Goal: Information Seeking & Learning: Learn about a topic

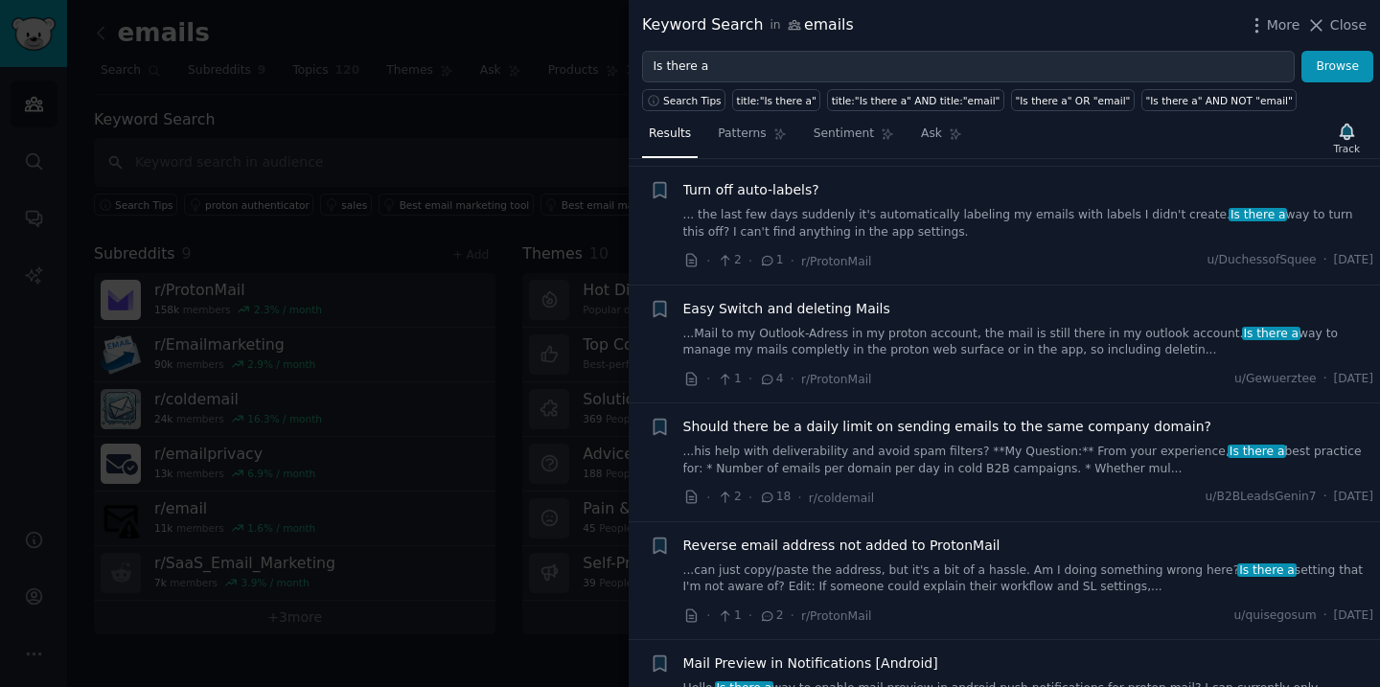
scroll to position [1134, 0]
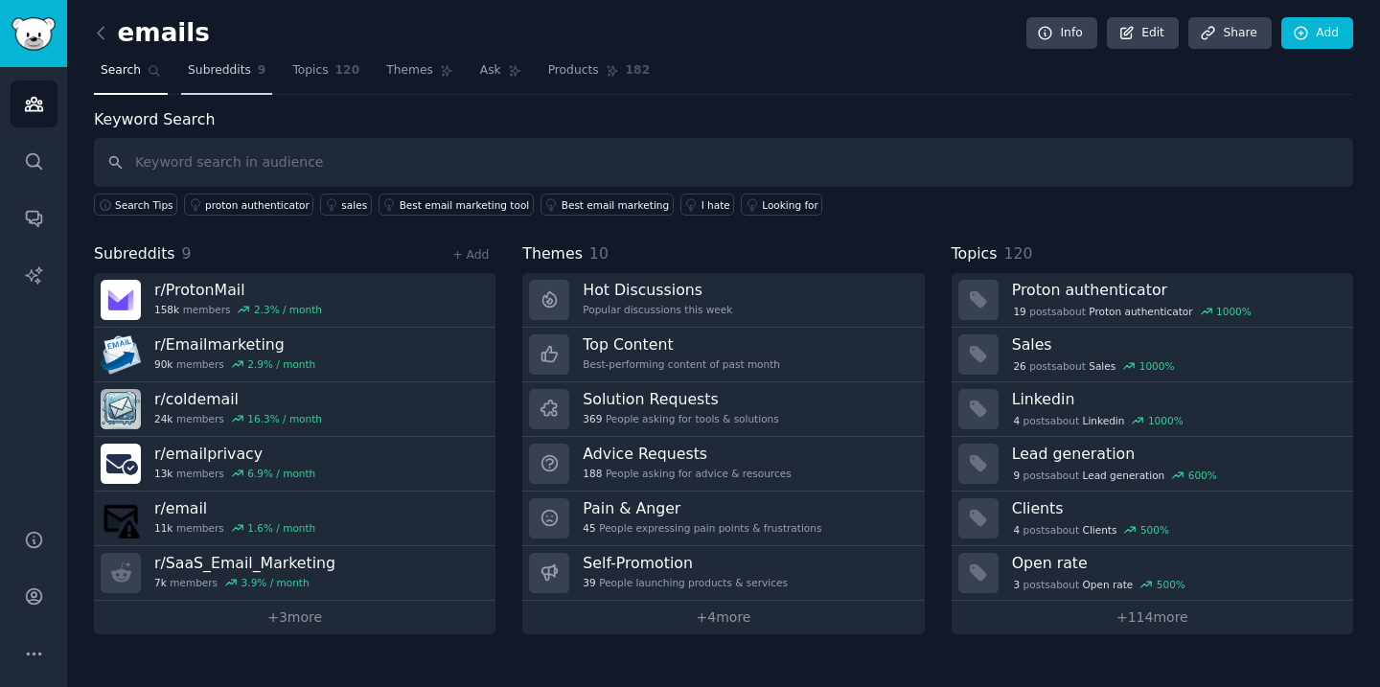
click at [244, 69] on span "Subreddits" at bounding box center [219, 70] width 63 height 17
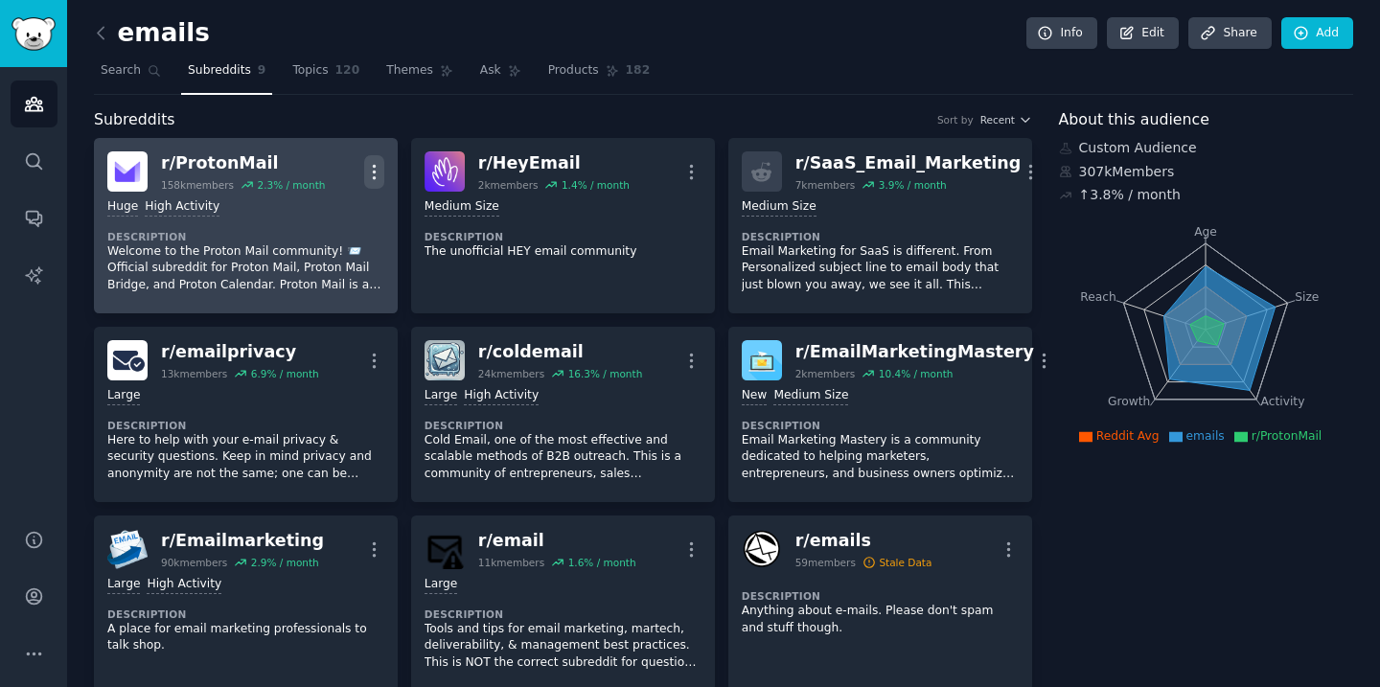
click at [371, 162] on icon "button" at bounding box center [374, 172] width 20 height 20
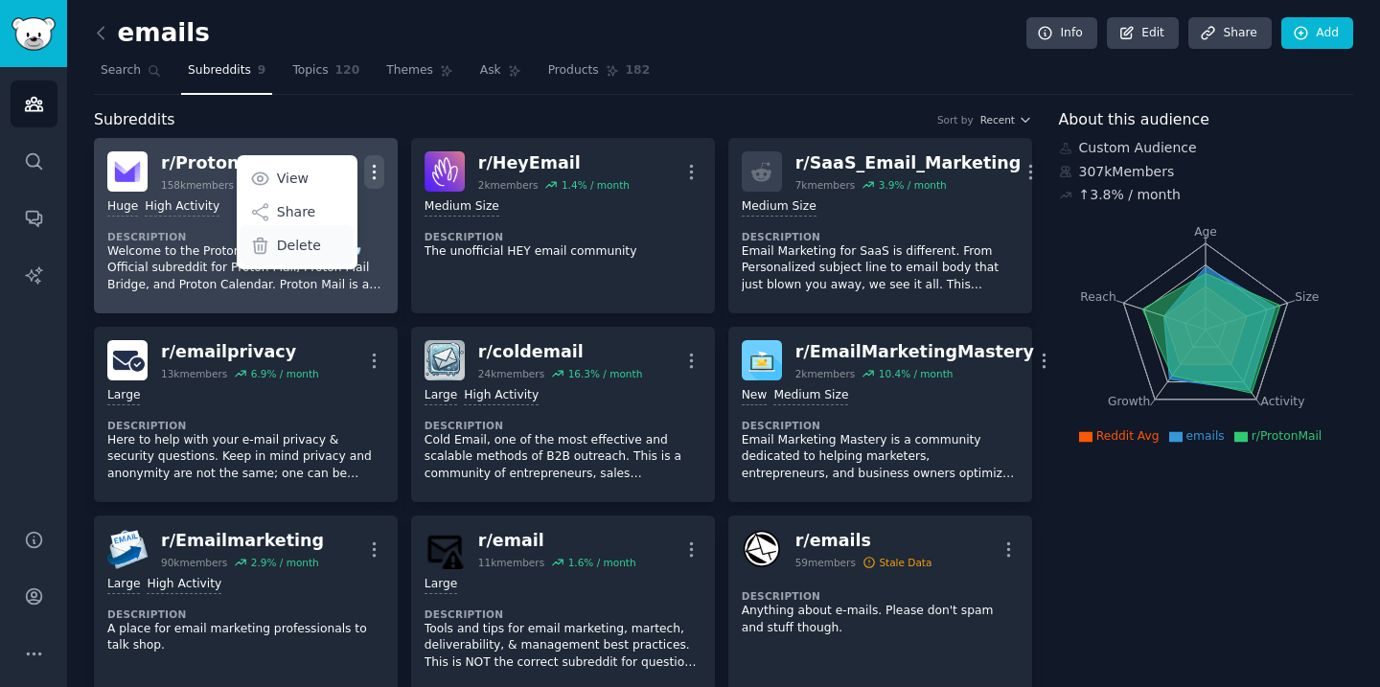
click at [323, 251] on div "Delete" at bounding box center [297, 245] width 114 height 40
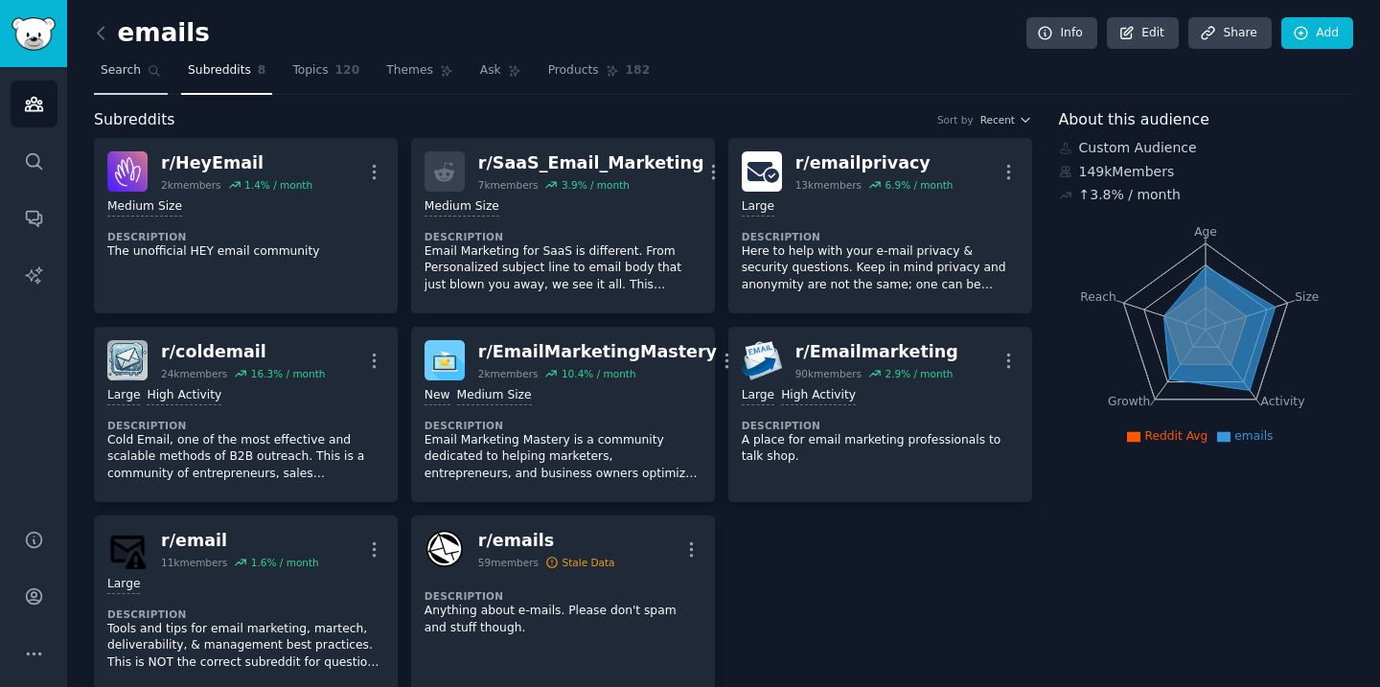
click at [130, 68] on span "Search" at bounding box center [121, 70] width 40 height 17
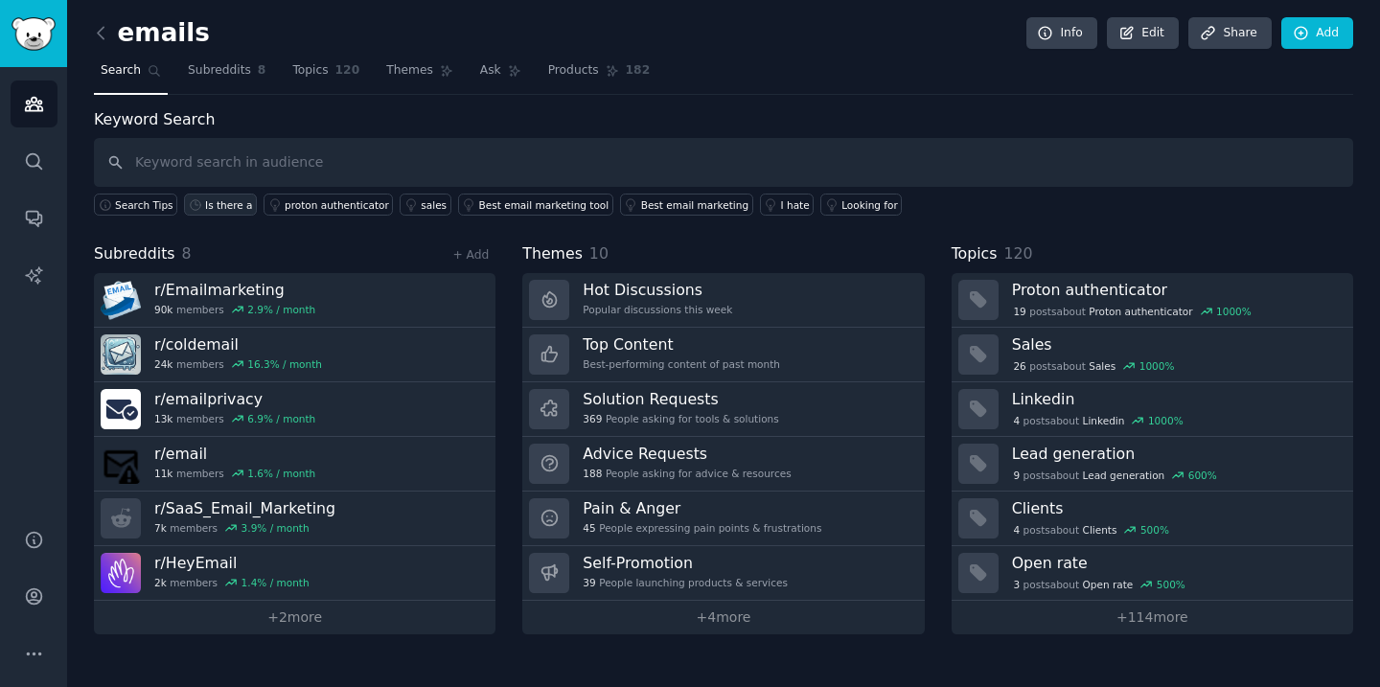
click at [211, 210] on div "Is there a" at bounding box center [228, 204] width 47 height 13
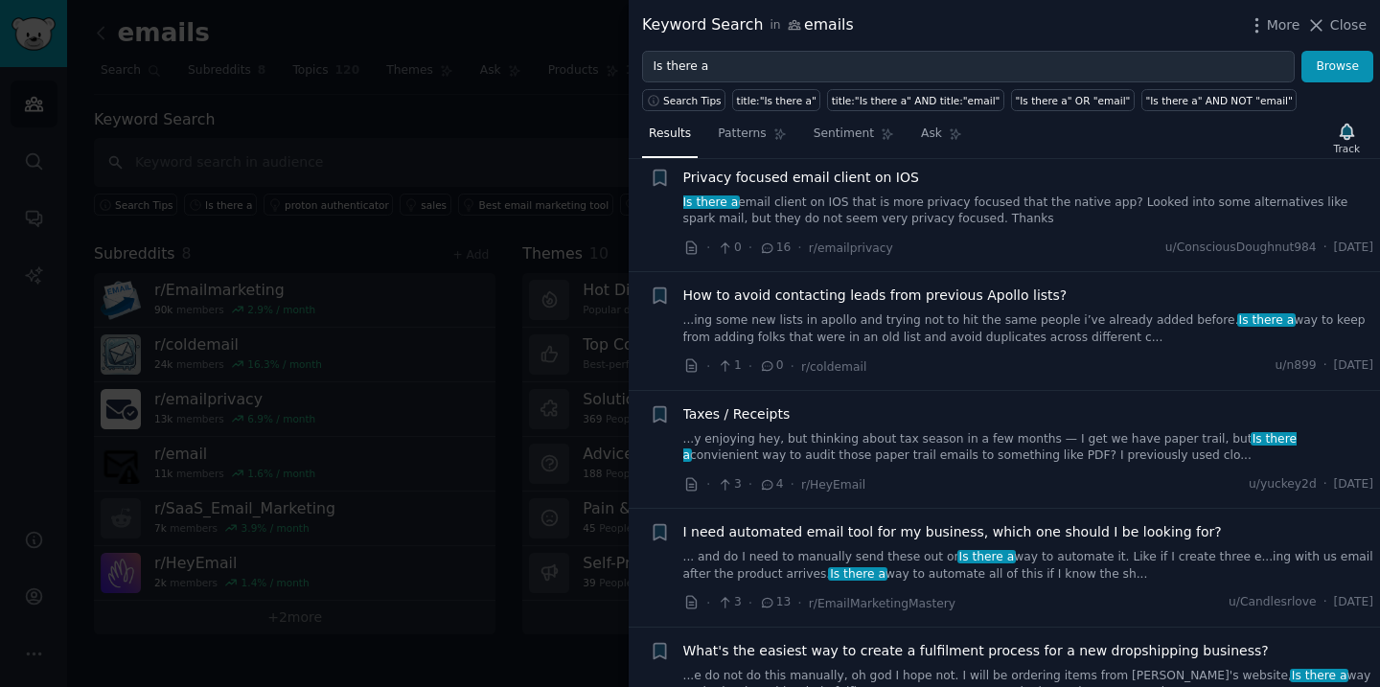
scroll to position [747, 0]
click at [865, 548] on link "... and do I need to manually send these out or Is there a way to automate it. …" at bounding box center [1028, 565] width 691 height 34
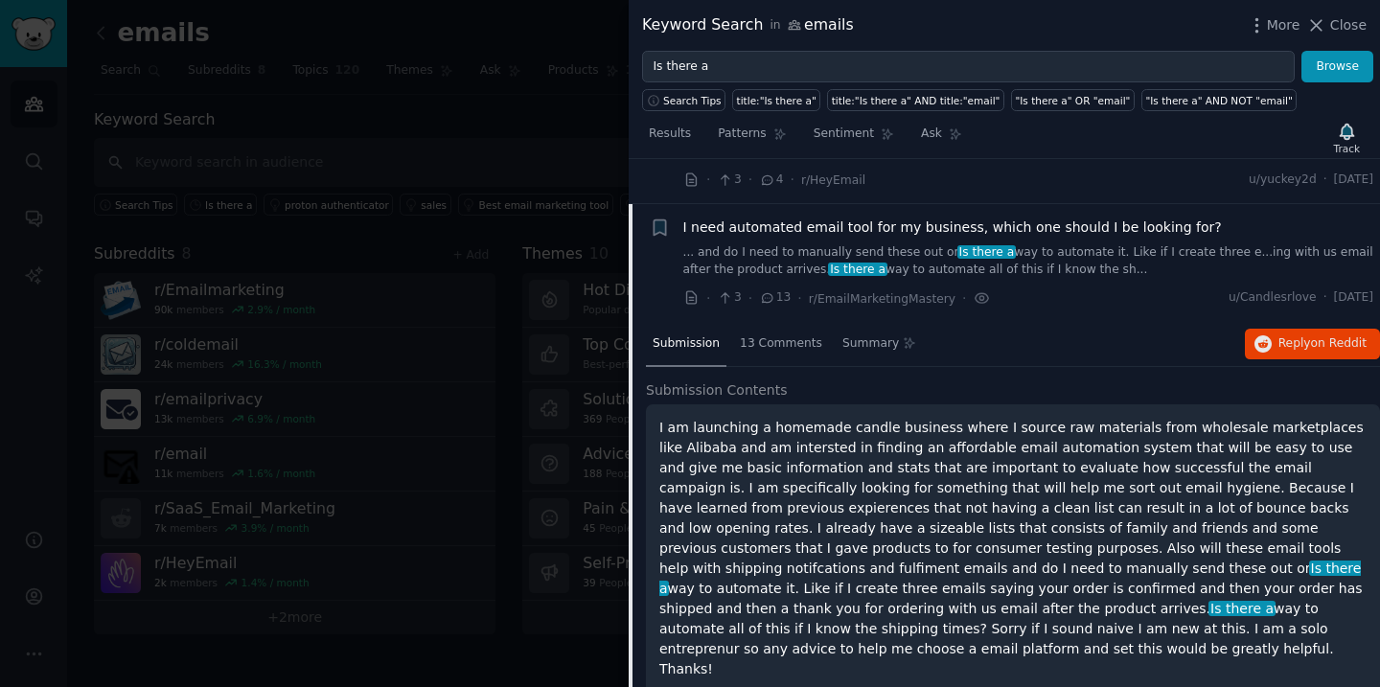
scroll to position [1078, 0]
